Goal: Use online tool/utility: Utilize a website feature to perform a specific function

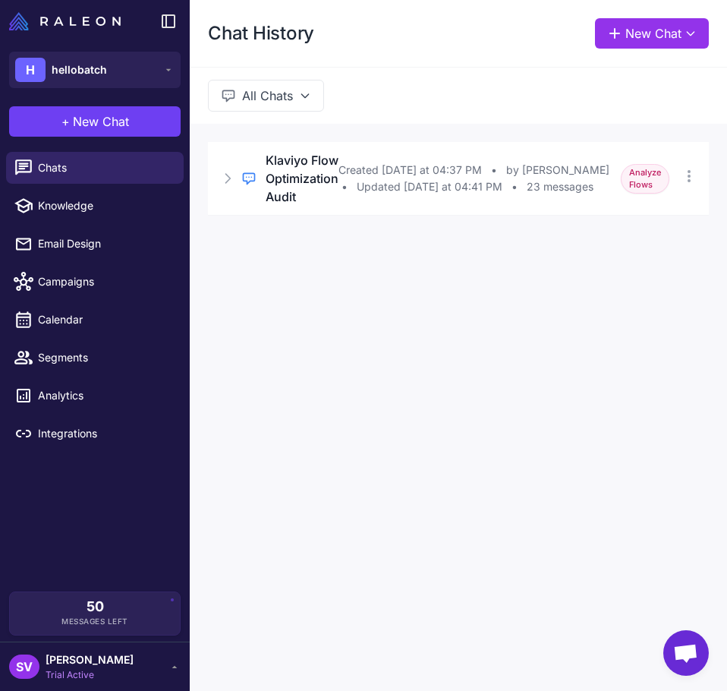
click at [343, 350] on div "Chat History New Chat All Chats Regular Chat Klaviyo Flow Optimization Audit Cr…" at bounding box center [458, 345] width 537 height 691
click at [225, 175] on icon at bounding box center [227, 178] width 15 height 15
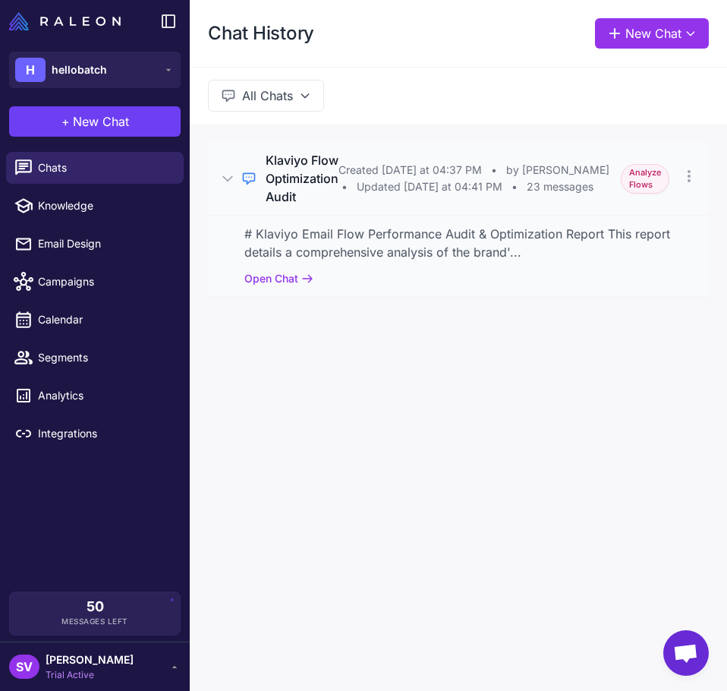
click at [225, 175] on icon at bounding box center [227, 178] width 15 height 15
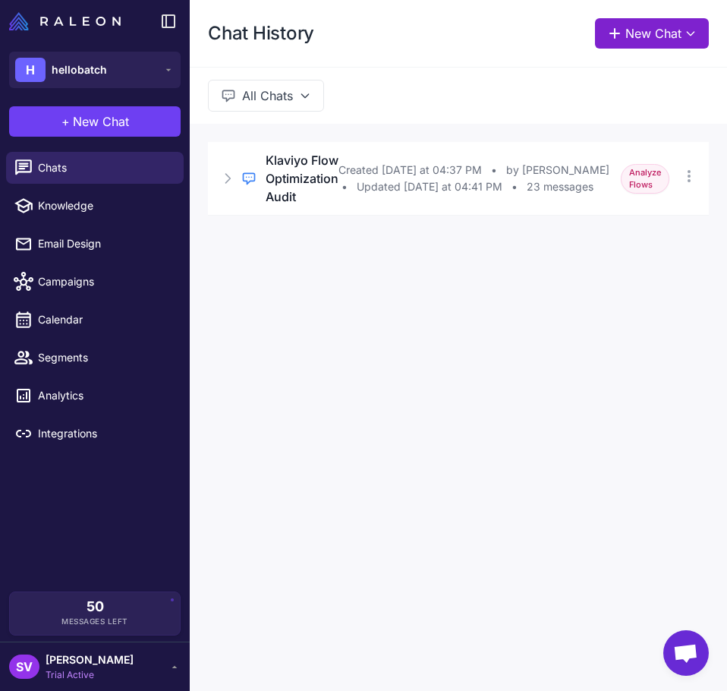
click at [638, 38] on button "New Chat" at bounding box center [652, 33] width 114 height 30
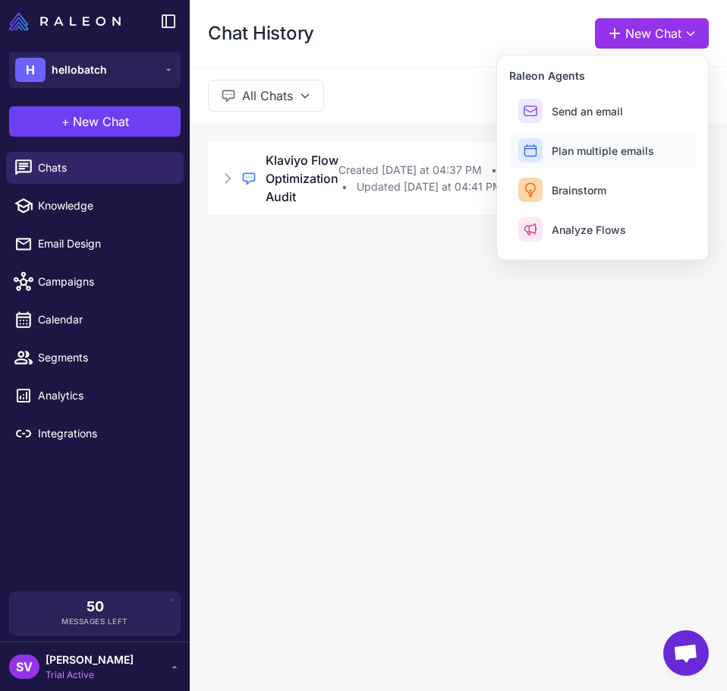
click at [613, 156] on span "Plan multiple emails" at bounding box center [603, 151] width 102 height 16
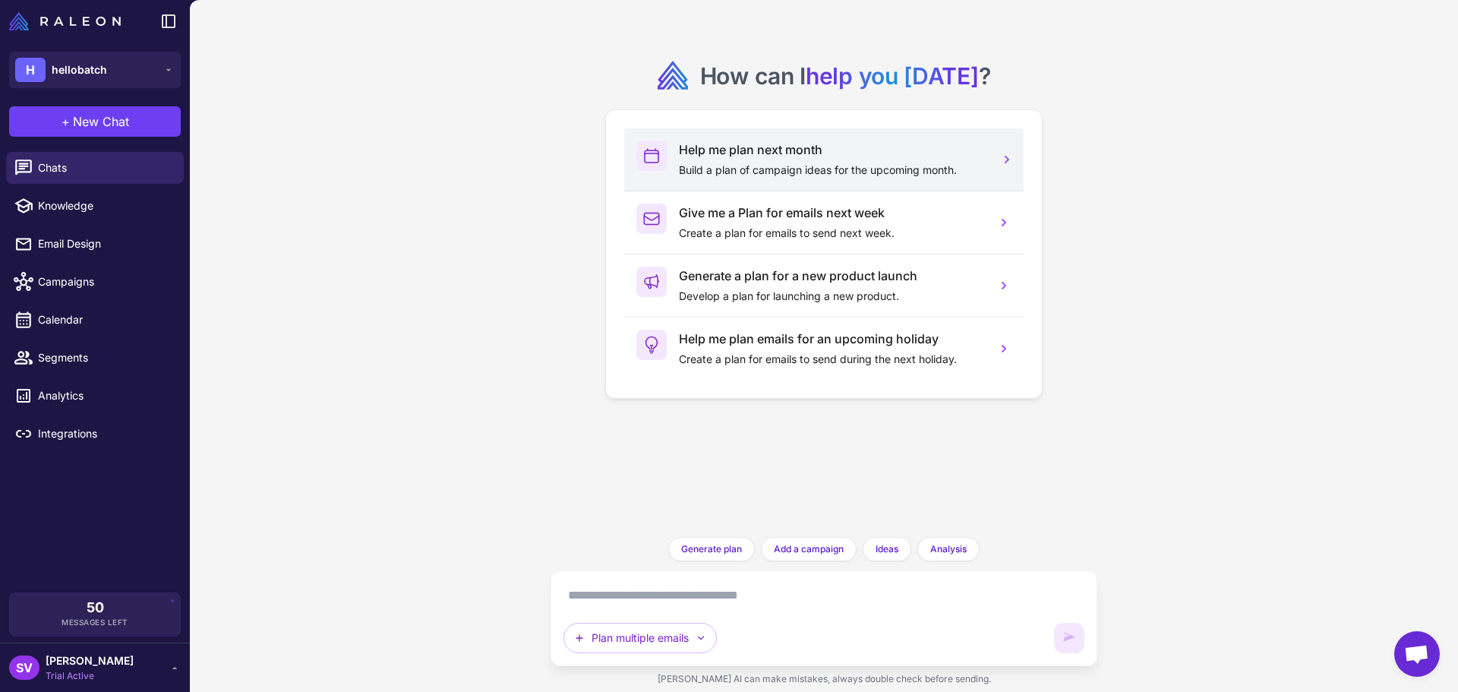
click at [727, 169] on p "Build a plan of campaign ideas for the upcoming month." at bounding box center [831, 170] width 305 height 17
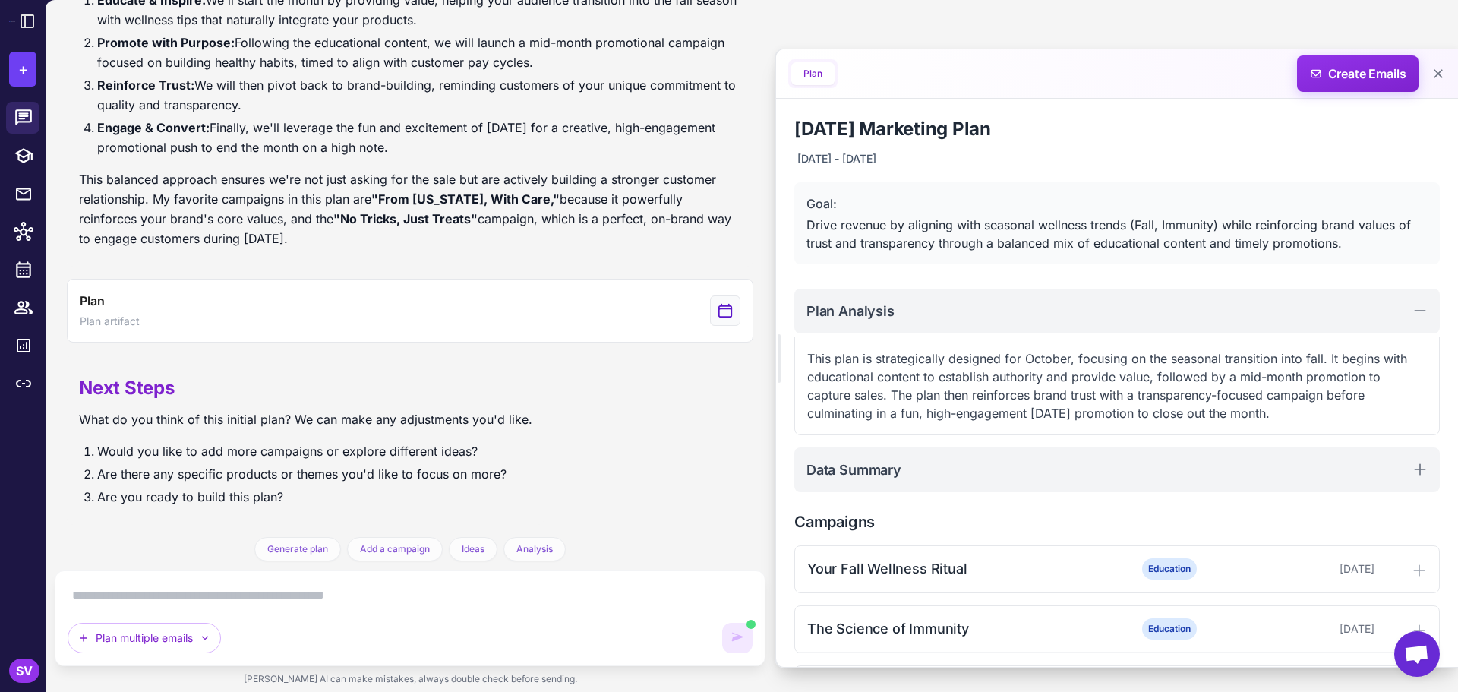
scroll to position [410, 0]
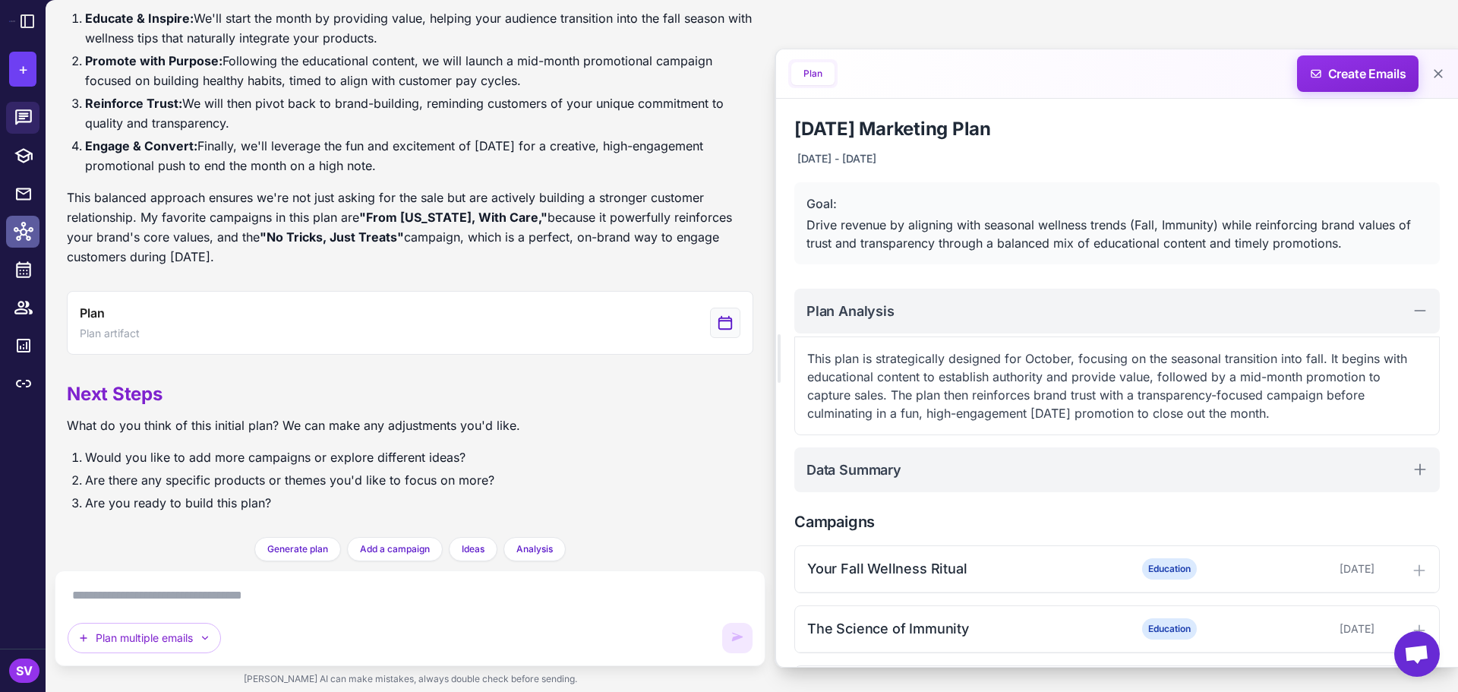
click at [15, 229] on icon at bounding box center [24, 231] width 20 height 19
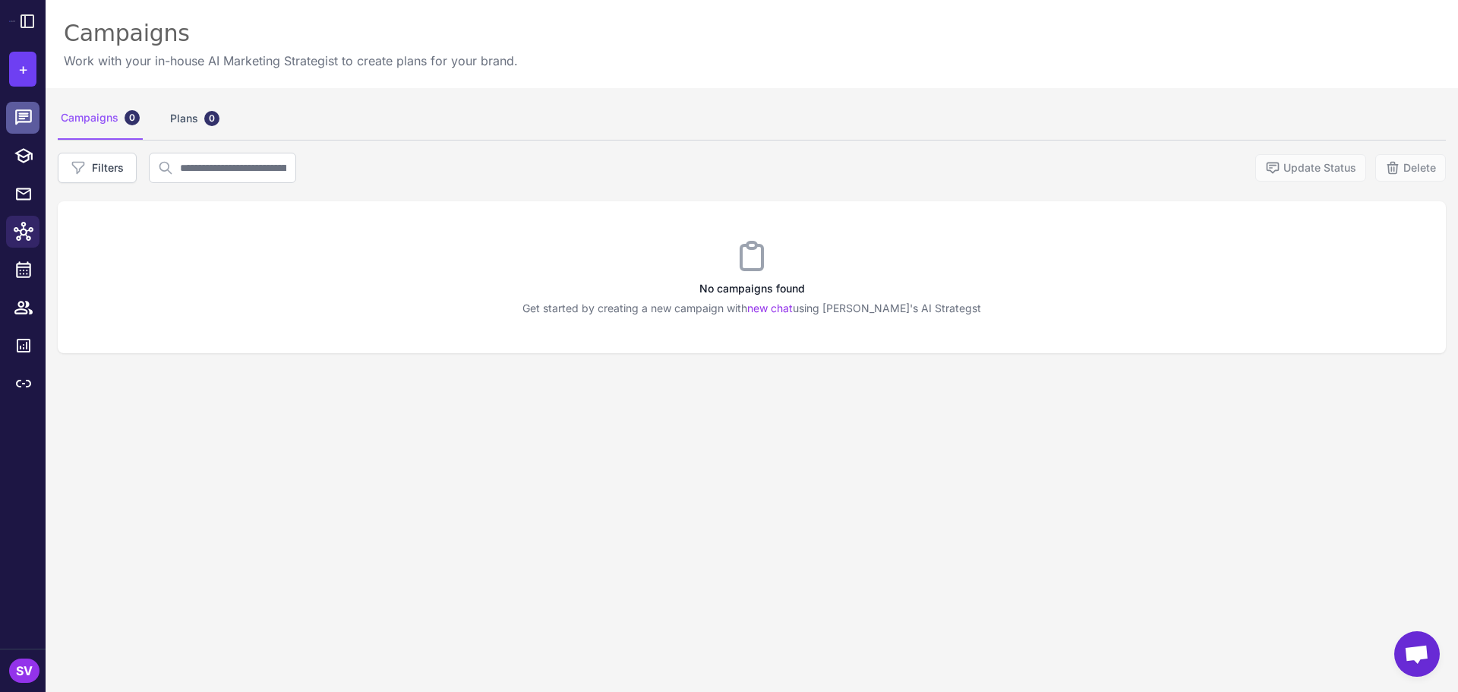
click at [14, 119] on icon at bounding box center [24, 118] width 20 height 20
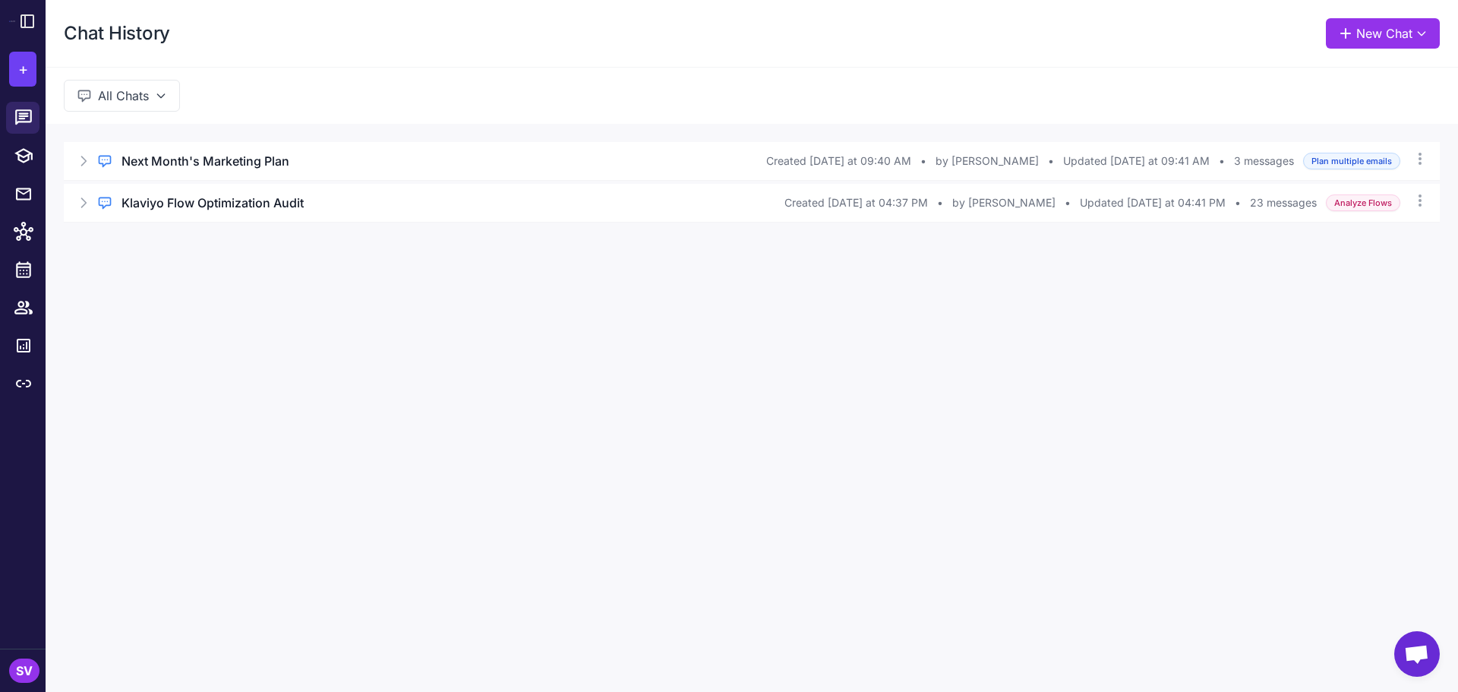
click at [404, 296] on div "Chat History New Chat All Chats Regular Chat Next Month's Marketing Plan Create…" at bounding box center [752, 346] width 1412 height 692
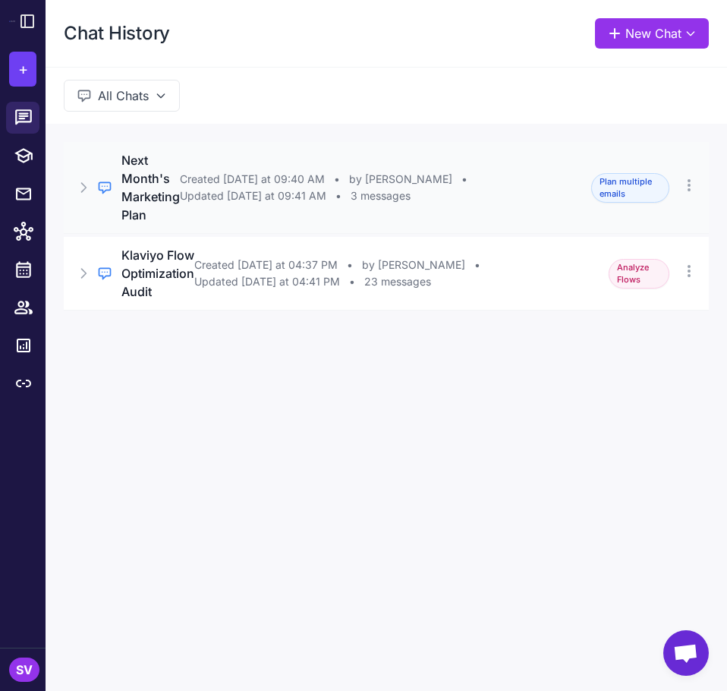
click at [83, 191] on icon at bounding box center [84, 187] width 5 height 9
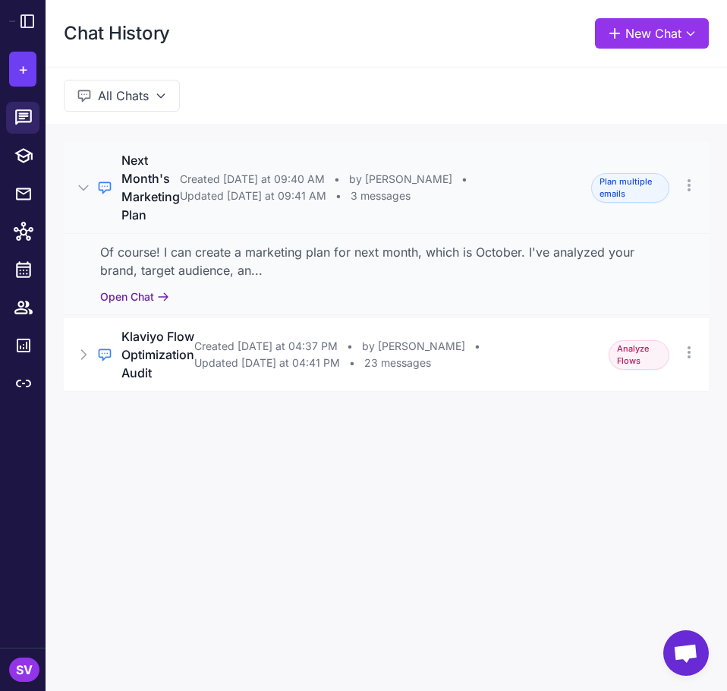
click at [139, 298] on button "Open Chat" at bounding box center [134, 296] width 69 height 17
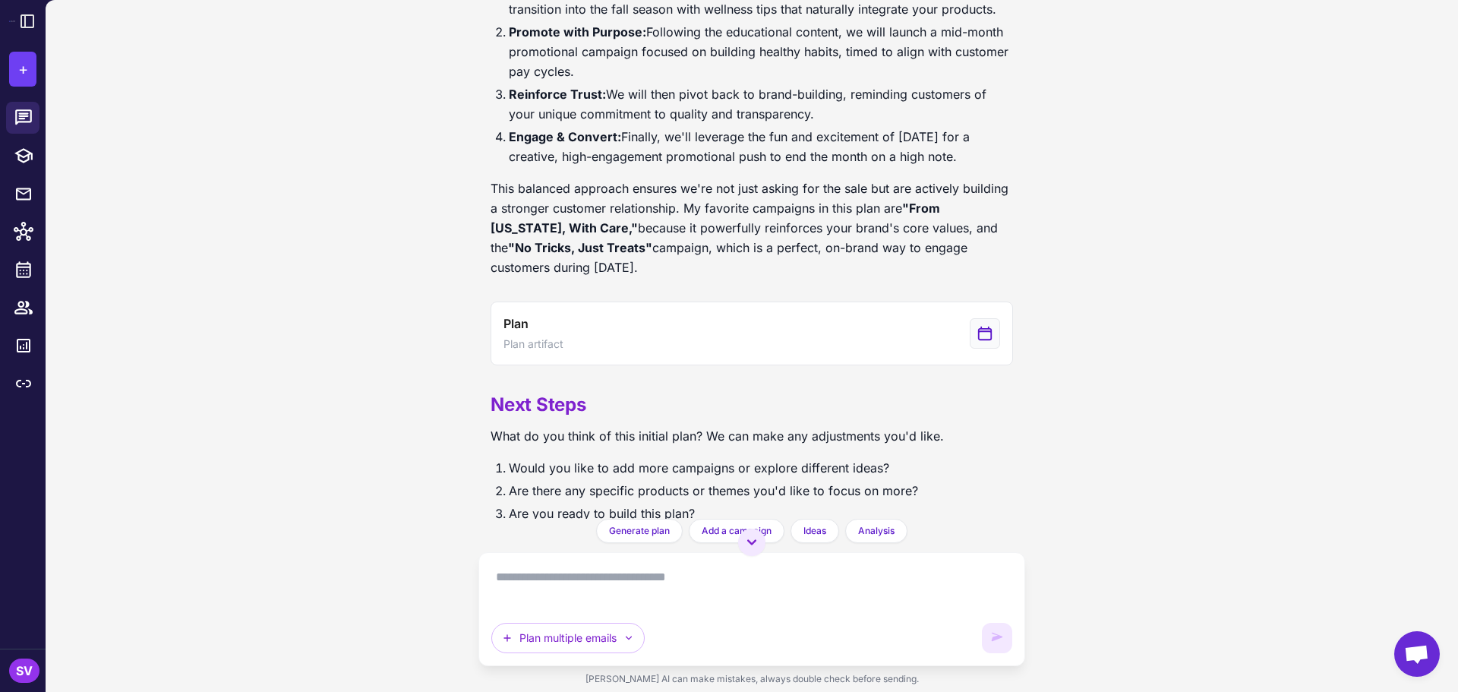
scroll to position [560, 0]
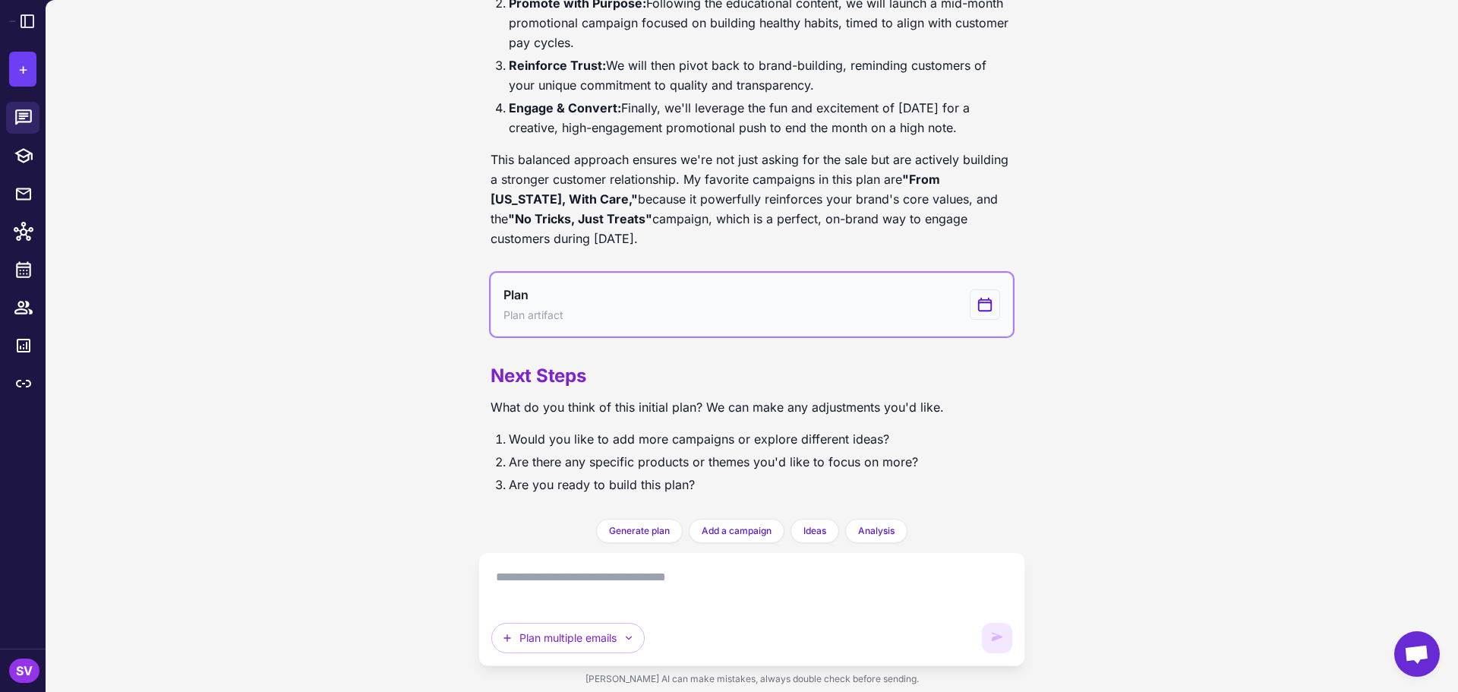
click at [727, 284] on button "Plan Plan artifact" at bounding box center [751, 305] width 522 height 64
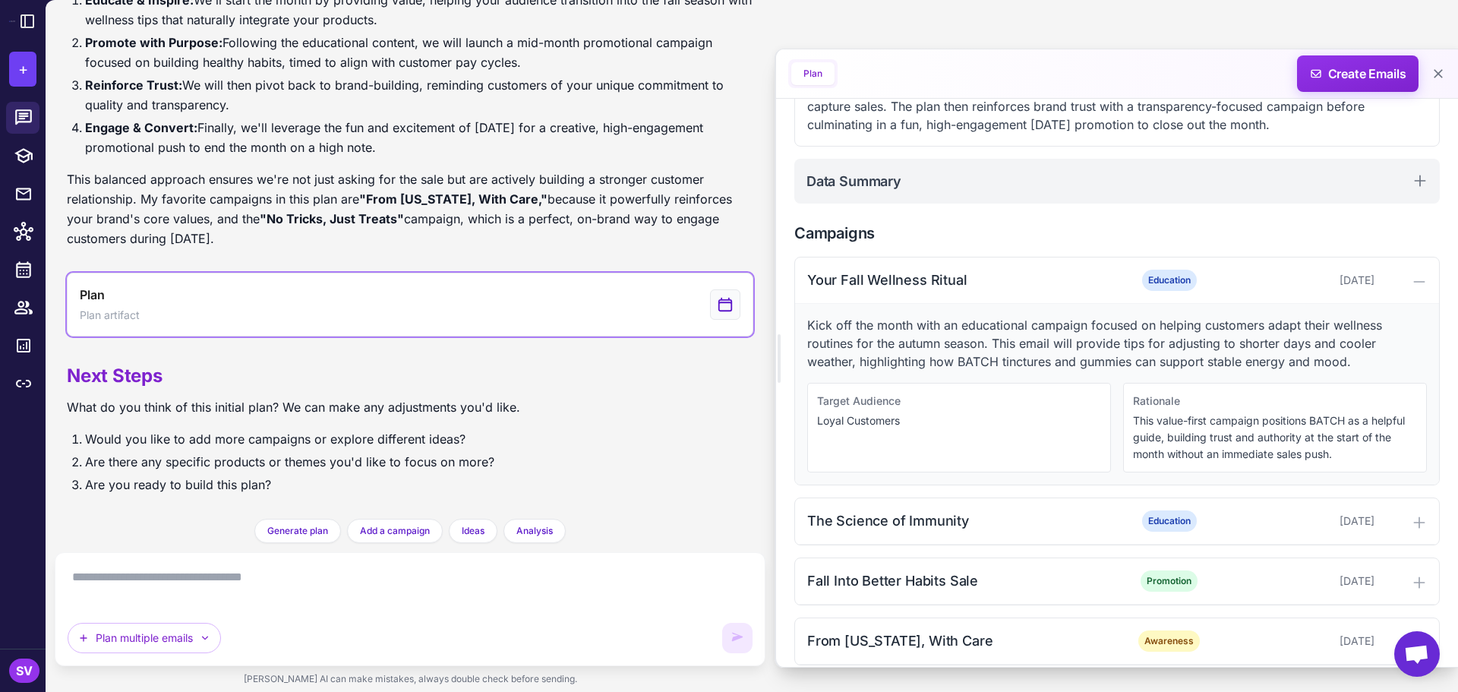
scroll to position [425, 0]
